Goal: Information Seeking & Learning: Learn about a topic

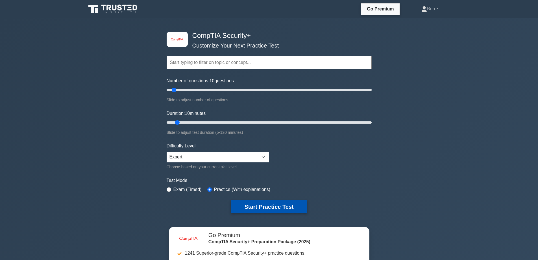
click at [244, 209] on button "Start Practice Test" at bounding box center [269, 206] width 76 height 13
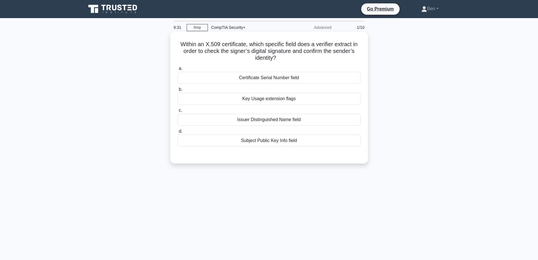
click at [321, 143] on div "Subject Public Key Info field" at bounding box center [269, 140] width 183 height 12
click at [178, 133] on input "d. Subject Public Key Info field" at bounding box center [178, 131] width 0 height 4
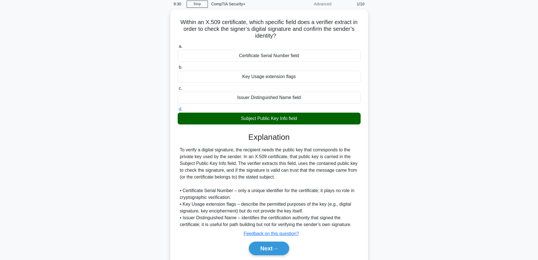
scroll to position [45, 0]
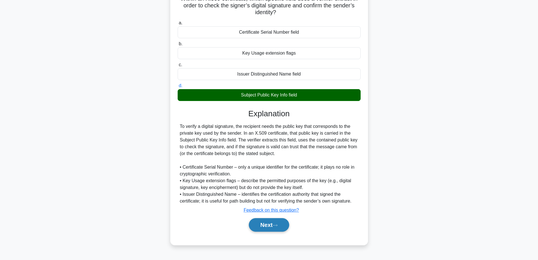
click at [267, 233] on div "Next" at bounding box center [269, 224] width 183 height 18
click at [269, 229] on button "Next" at bounding box center [269, 225] width 40 height 14
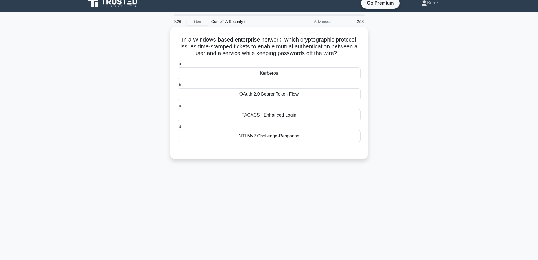
scroll to position [0, 0]
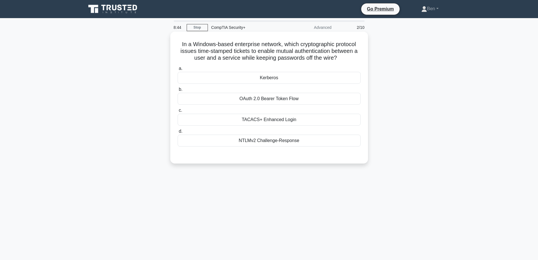
click at [282, 141] on div "NTLMv2 Challenge-Response" at bounding box center [269, 140] width 183 height 12
click at [178, 133] on input "d. NTLMv2 Challenge-Response" at bounding box center [178, 131] width 0 height 4
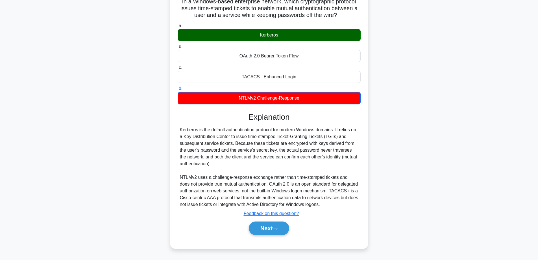
scroll to position [45, 0]
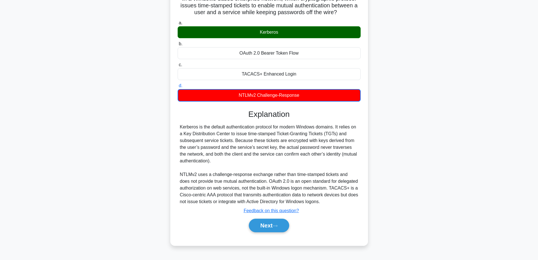
click at [263, 233] on div "Next" at bounding box center [269, 225] width 183 height 18
click at [262, 228] on button "Next" at bounding box center [269, 225] width 40 height 14
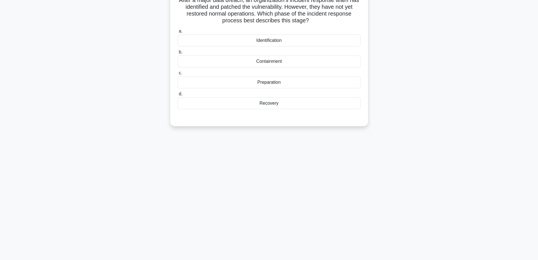
scroll to position [0, 0]
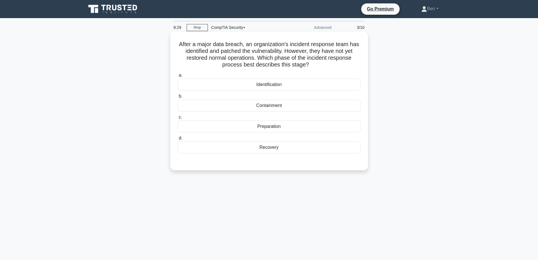
click at [268, 99] on label "b. Containment" at bounding box center [269, 102] width 183 height 19
click at [178, 98] on input "b. Containment" at bounding box center [178, 96] width 0 height 4
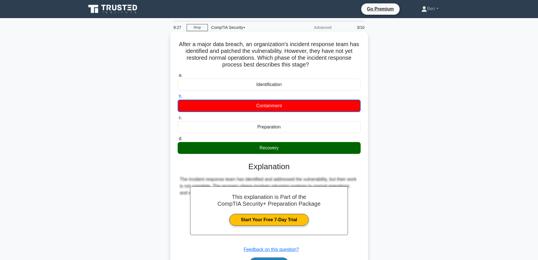
click at [277, 258] on button "Next" at bounding box center [269, 264] width 40 height 14
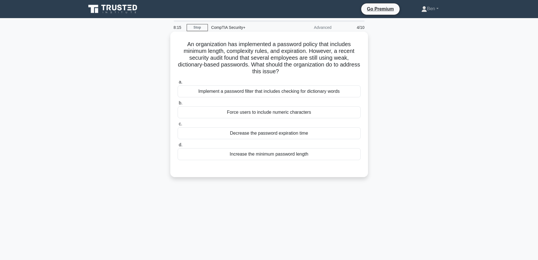
click at [231, 92] on div "Implement a password filter that includes checking for dictionary words" at bounding box center [269, 91] width 183 height 12
click at [178, 84] on input "a. Implement a password filter that includes checking for dictionary words" at bounding box center [178, 82] width 0 height 4
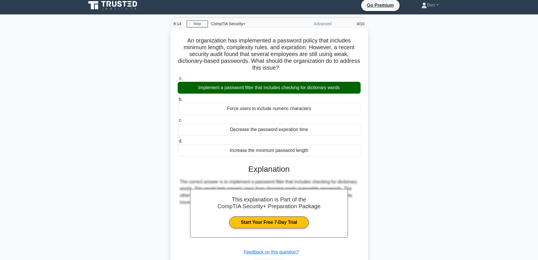
scroll to position [45, 0]
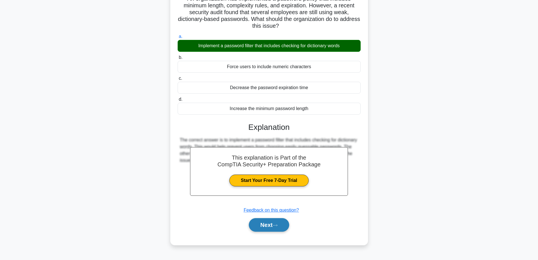
click at [276, 223] on button "Next" at bounding box center [269, 225] width 40 height 14
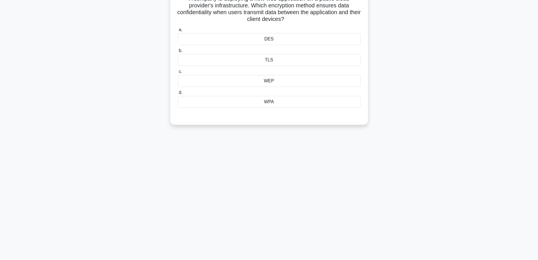
click at [248, 63] on div "TLS" at bounding box center [269, 60] width 183 height 12
click at [178, 53] on input "b. TLS" at bounding box center [178, 51] width 0 height 4
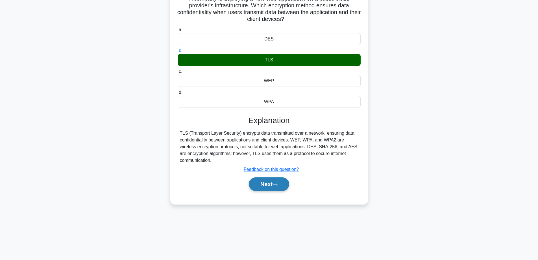
click at [262, 189] on button "Next" at bounding box center [269, 184] width 40 height 14
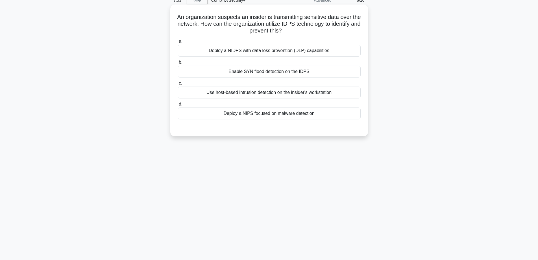
scroll to position [17, 0]
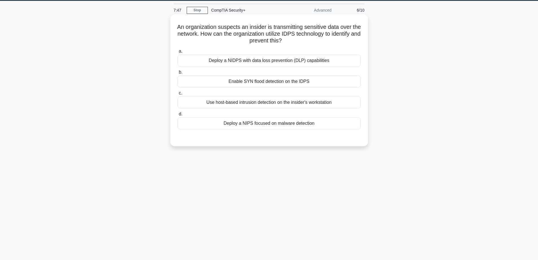
click at [277, 64] on div "Deploy a NIDPS with data loss prevention (DLP) capabilities" at bounding box center [269, 60] width 183 height 12
click at [178, 53] on input "a. Deploy a NIDPS with data loss prevention (DLP) capabilities" at bounding box center [178, 51] width 0 height 4
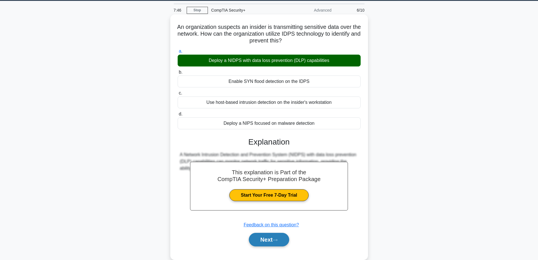
click at [272, 241] on button "Next" at bounding box center [269, 239] width 40 height 14
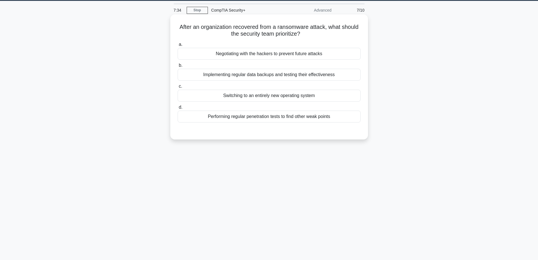
click at [254, 115] on div "Performing regular penetration tests to find other weak points" at bounding box center [269, 116] width 183 height 12
click at [178, 109] on input "d. Performing regular penetration tests to find other weak points" at bounding box center [178, 107] width 0 height 4
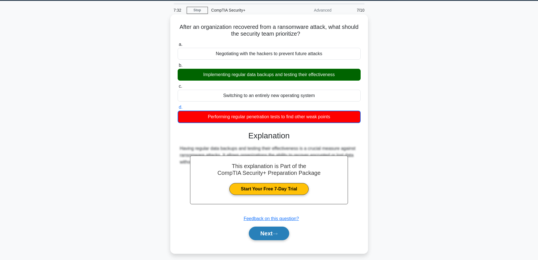
click at [261, 226] on div "Next" at bounding box center [269, 233] width 183 height 18
click at [260, 227] on button "Next" at bounding box center [269, 233] width 40 height 14
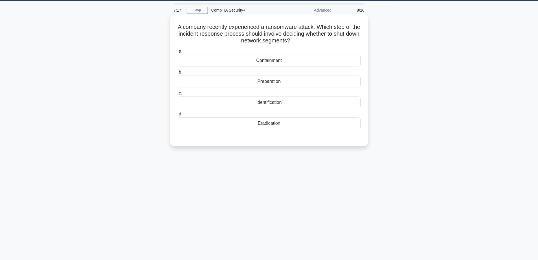
click at [259, 101] on div "Identification" at bounding box center [269, 102] width 183 height 12
click at [178, 95] on input "c. Identification" at bounding box center [178, 93] width 0 height 4
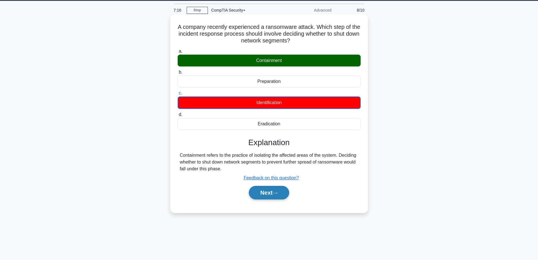
click at [261, 196] on button "Next" at bounding box center [269, 193] width 40 height 14
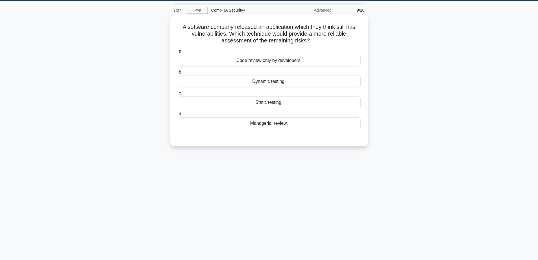
click at [275, 79] on div "Dynamic testing." at bounding box center [269, 81] width 183 height 12
click at [178, 74] on input "b. Dynamic testing." at bounding box center [178, 72] width 0 height 4
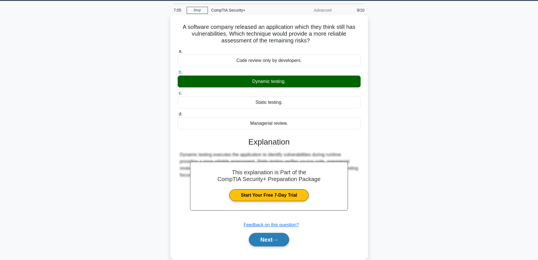
click at [275, 236] on button "Next" at bounding box center [269, 239] width 40 height 14
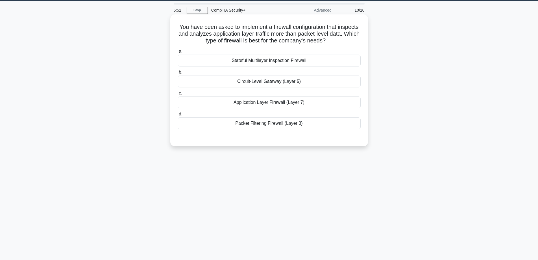
click at [271, 101] on div "Application Layer Firewall (Layer 7)" at bounding box center [269, 102] width 183 height 12
click at [178, 95] on input "c. Application Layer Firewall (Layer 7)" at bounding box center [178, 93] width 0 height 4
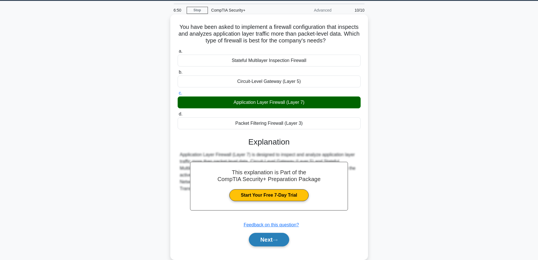
drag, startPoint x: 275, startPoint y: 239, endPoint x: 275, endPoint y: 231, distance: 8.2
click at [275, 239] on icon at bounding box center [274, 239] width 5 height 3
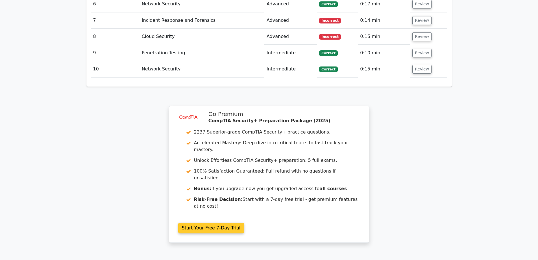
scroll to position [848, 0]
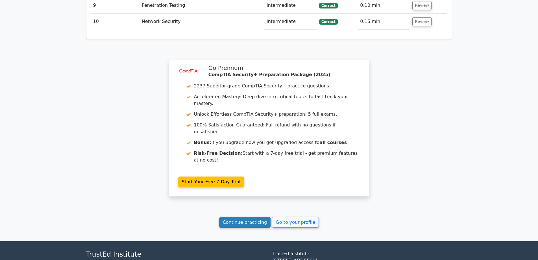
click at [248, 217] on link "Continue practicing" at bounding box center [245, 222] width 52 height 11
